Goal: Transaction & Acquisition: Obtain resource

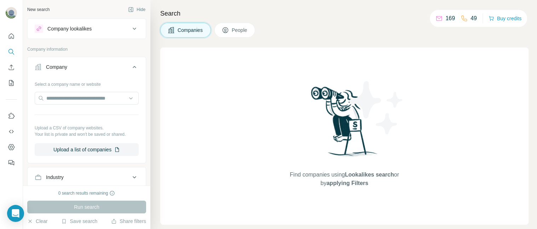
click at [168, 76] on div "Find companies using Lookalikes search or by applying Filters" at bounding box center [344, 135] width 368 height 177
click at [54, 100] on input "text" at bounding box center [87, 98] width 104 height 13
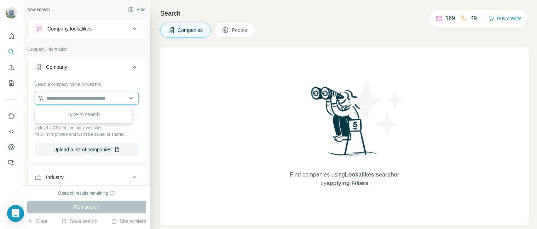
click at [54, 98] on input "text" at bounding box center [87, 98] width 104 height 13
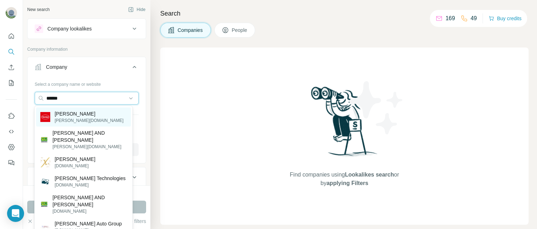
type input "******"
click at [69, 119] on p "[PERSON_NAME][DOMAIN_NAME]" at bounding box center [89, 120] width 69 height 6
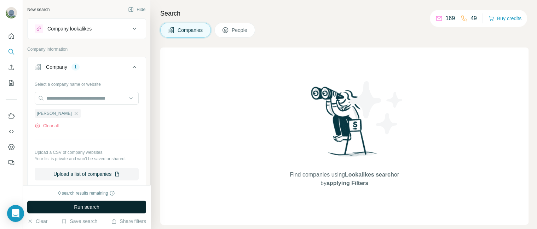
click at [81, 204] on span "Run search" at bounding box center [86, 206] width 25 height 7
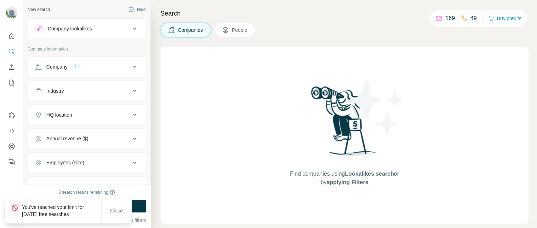
scroll to position [24, 0]
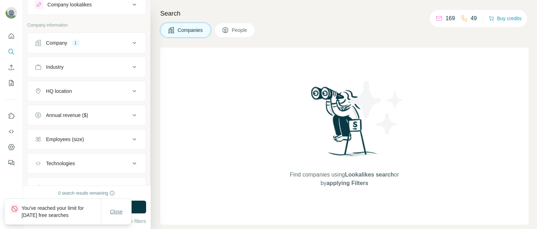
click at [115, 208] on span "Close" at bounding box center [116, 211] width 13 height 7
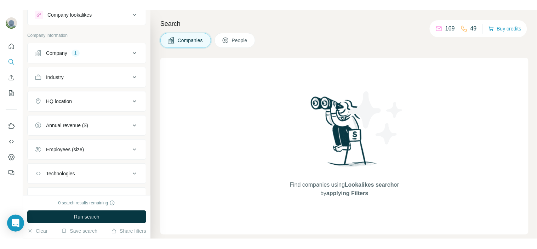
scroll to position [24, 0]
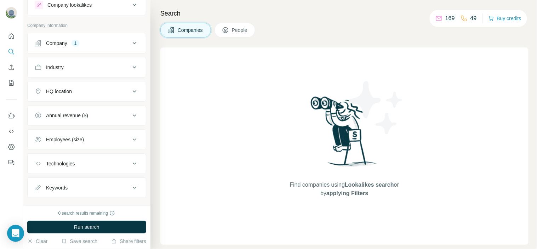
click at [102, 44] on div "Company 1" at bounding box center [83, 43] width 96 height 7
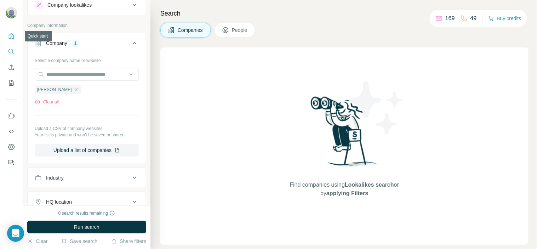
click at [12, 36] on icon "Quick start" at bounding box center [11, 36] width 7 height 7
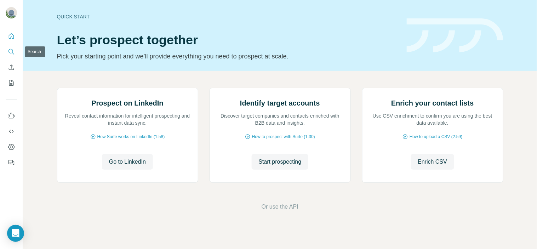
click at [15, 48] on icon "Search" at bounding box center [11, 51] width 7 height 7
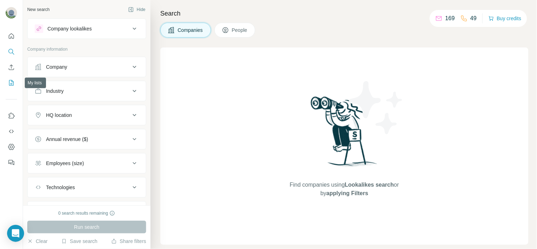
click at [11, 86] on icon "My lists" at bounding box center [11, 82] width 7 height 7
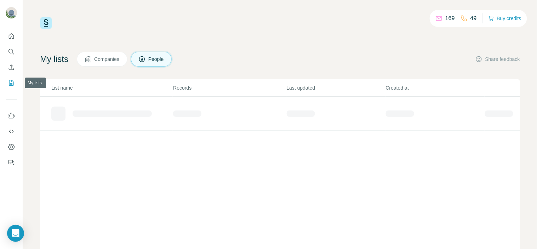
click at [11, 86] on icon "My lists" at bounding box center [11, 82] width 7 height 7
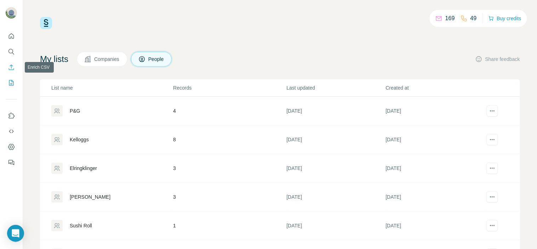
click at [11, 66] on icon "Enrich CSV" at bounding box center [11, 67] width 7 height 7
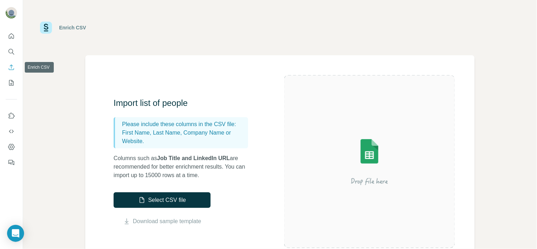
click at [11, 66] on icon "Enrich CSV" at bounding box center [11, 67] width 7 height 7
click at [9, 51] on icon "Search" at bounding box center [11, 51] width 7 height 7
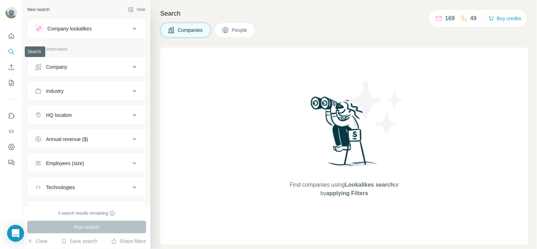
click at [9, 51] on icon "Search" at bounding box center [11, 51] width 7 height 7
click at [79, 58] on button "Company" at bounding box center [87, 66] width 118 height 17
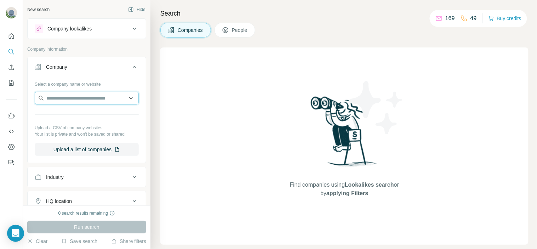
click at [81, 96] on input "text" at bounding box center [87, 98] width 104 height 13
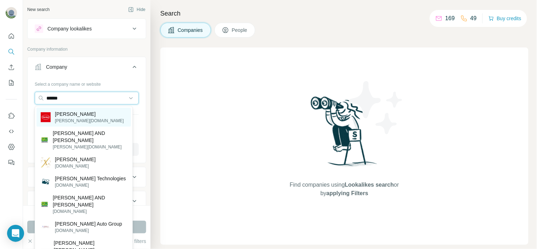
type input "******"
click at [87, 111] on div "[PERSON_NAME] [PERSON_NAME][DOMAIN_NAME]" at bounding box center [83, 117] width 94 height 19
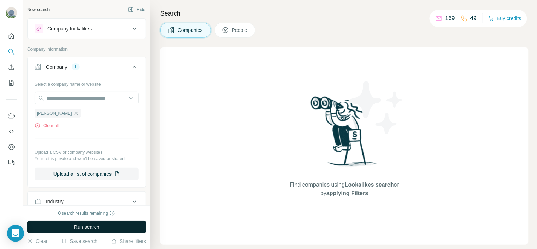
click at [81, 228] on span "Run search" at bounding box center [86, 226] width 25 height 7
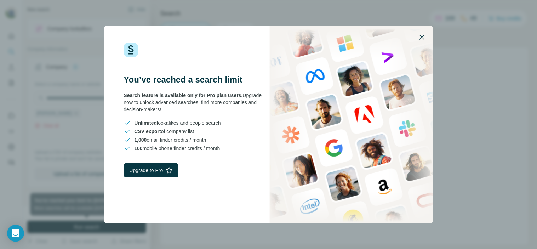
click at [422, 38] on icon "button" at bounding box center [422, 37] width 8 height 8
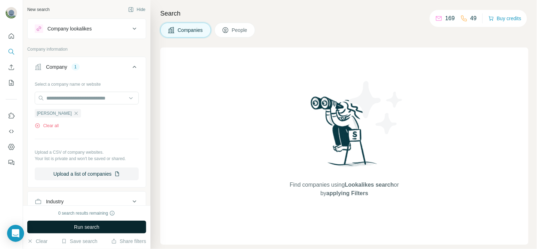
drag, startPoint x: 52, startPoint y: 211, endPoint x: 100, endPoint y: 212, distance: 48.1
drag, startPoint x: 100, startPoint y: 212, endPoint x: 112, endPoint y: 214, distance: 12.7
click at [112, 214] on icon at bounding box center [112, 213] width 5 height 5
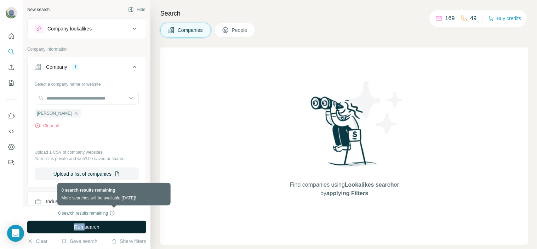
click at [112, 214] on icon at bounding box center [112, 213] width 5 height 5
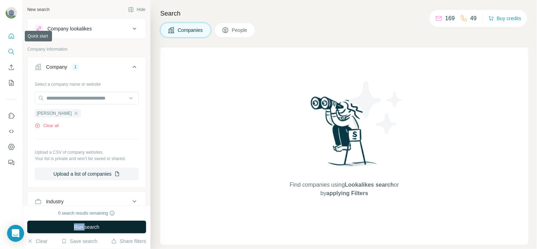
click at [13, 34] on icon "Quick start" at bounding box center [11, 36] width 7 height 7
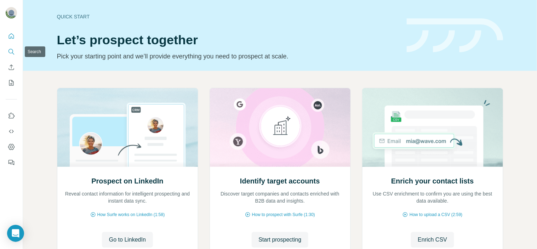
click at [12, 46] on button "Search" at bounding box center [11, 51] width 11 height 13
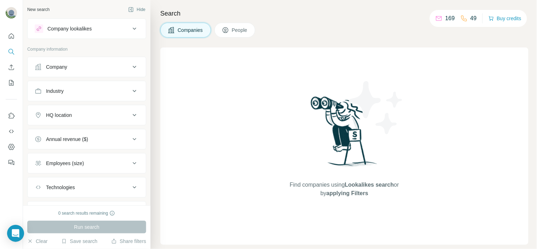
click at [91, 68] on div "Company" at bounding box center [83, 66] width 96 height 7
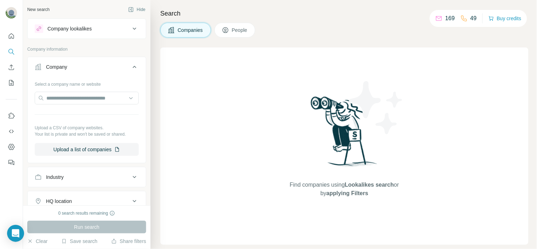
click at [81, 68] on div "Company" at bounding box center [83, 66] width 96 height 7
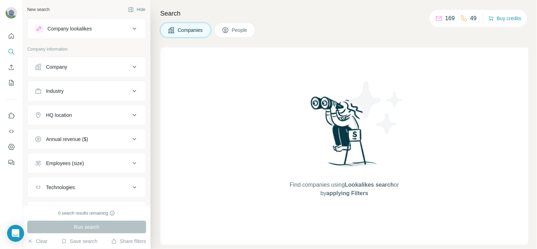
click at [94, 61] on button "Company" at bounding box center [87, 66] width 118 height 17
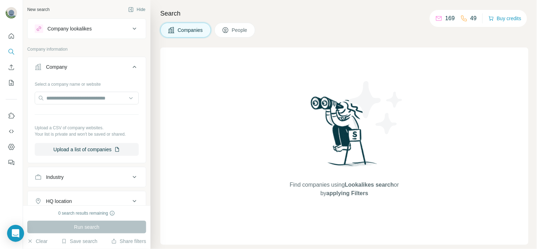
click at [224, 27] on icon at bounding box center [225, 30] width 7 height 7
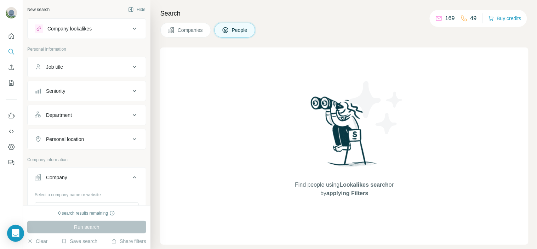
click at [94, 68] on div "Job title" at bounding box center [83, 66] width 96 height 7
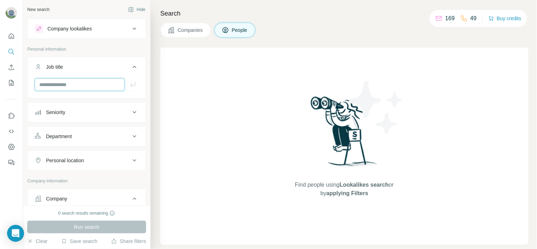
click at [86, 86] on input "text" at bounding box center [80, 84] width 90 height 13
click at [89, 61] on button "Job title" at bounding box center [87, 68] width 118 height 20
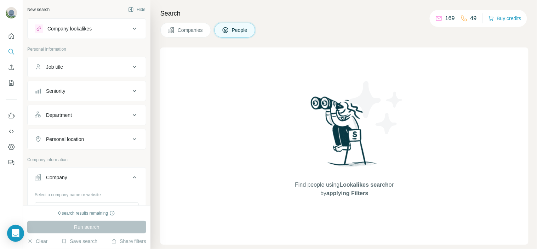
click at [83, 86] on button "Seniority" at bounding box center [87, 90] width 118 height 17
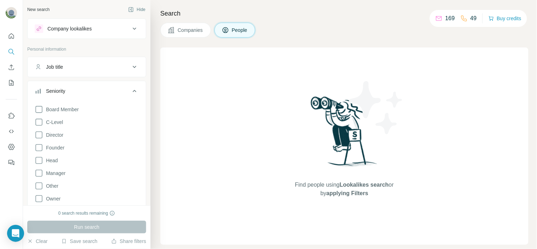
click at [118, 87] on button "Seniority" at bounding box center [87, 92] width 118 height 20
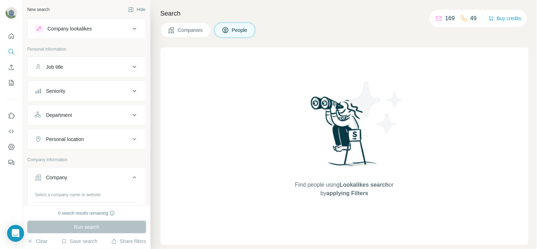
click at [104, 93] on div "Seniority" at bounding box center [83, 90] width 96 height 7
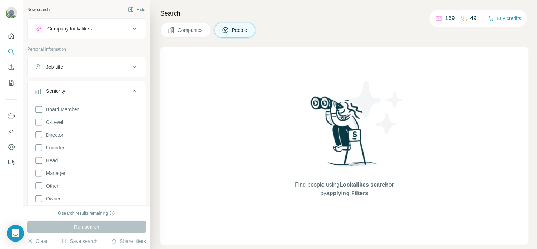
click at [87, 90] on div "Seniority" at bounding box center [83, 90] width 96 height 7
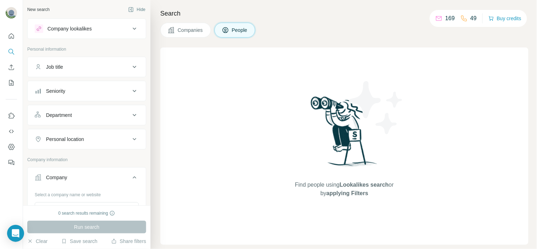
click at [87, 90] on div "Seniority" at bounding box center [83, 90] width 96 height 7
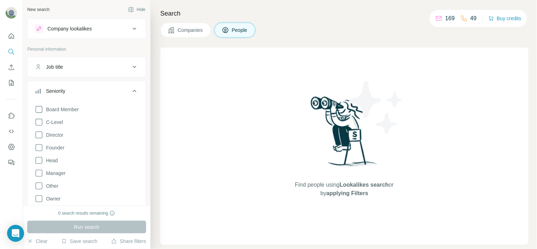
scroll to position [19, 0]
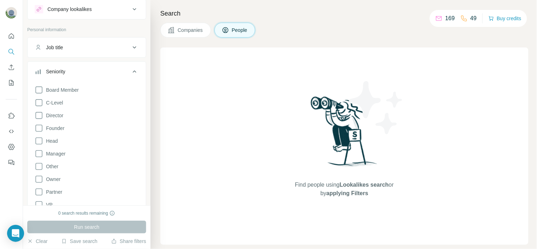
click at [130, 67] on icon at bounding box center [134, 71] width 8 height 8
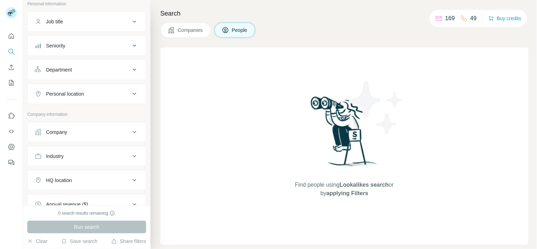
scroll to position [49, 0]
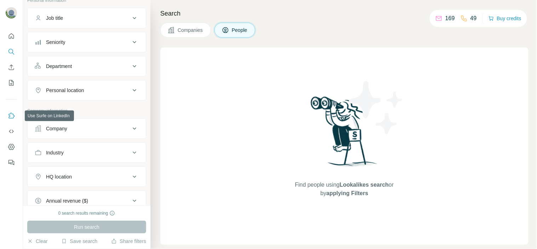
click at [11, 85] on icon "My lists" at bounding box center [11, 83] width 5 height 6
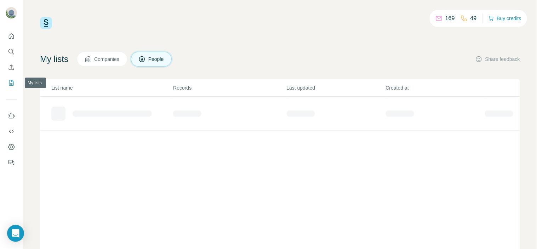
click at [12, 84] on icon "My lists" at bounding box center [11, 82] width 7 height 7
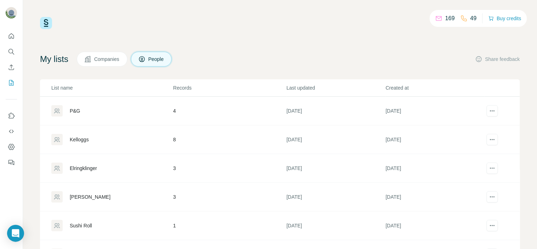
click at [112, 103] on td "P&G" at bounding box center [106, 111] width 133 height 29
click at [104, 135] on div "Kelloggs" at bounding box center [111, 139] width 121 height 11
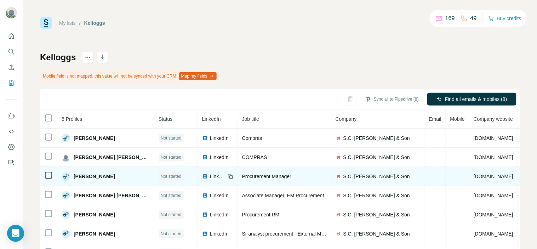
scroll to position [0, 50]
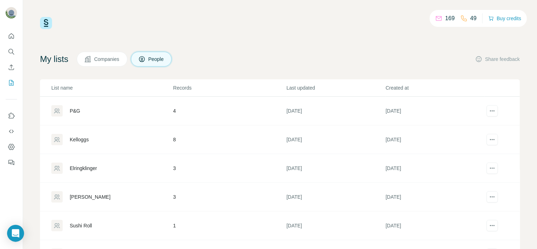
click at [128, 165] on div "Elringklinger" at bounding box center [111, 167] width 121 height 11
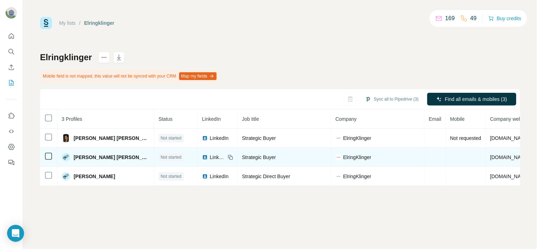
click at [161, 155] on span "Not started" at bounding box center [171, 157] width 21 height 6
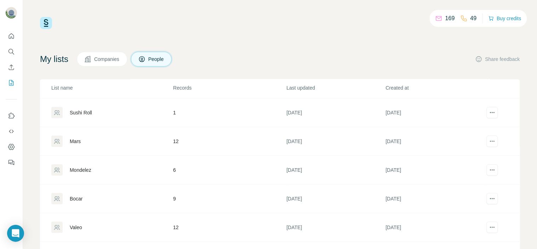
scroll to position [38, 0]
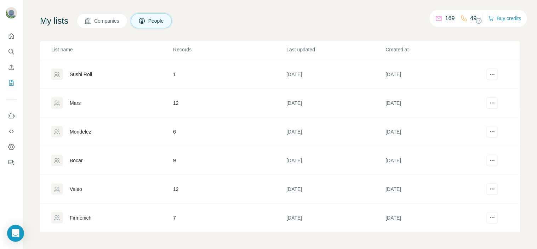
click at [104, 227] on td "Firmenich" at bounding box center [106, 218] width 133 height 29
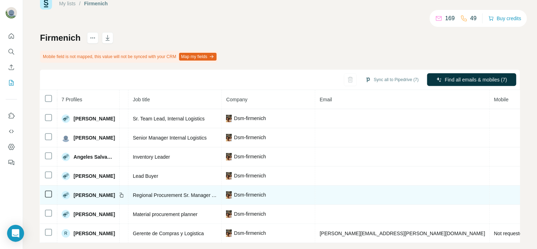
scroll to position [36, 0]
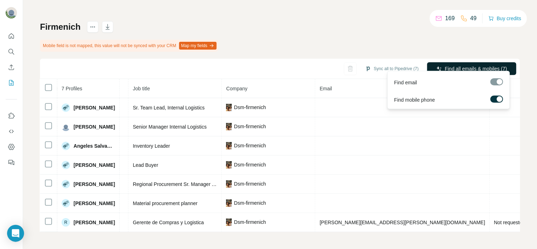
click at [445, 65] on span "Find all emails & mobiles (7)" at bounding box center [476, 68] width 62 height 7
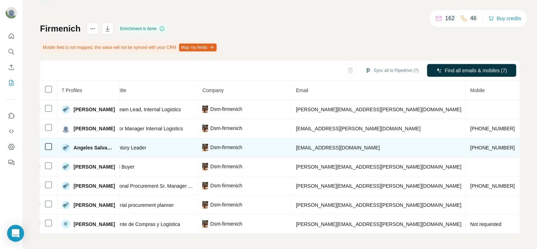
scroll to position [0, 88]
